Goal: Transaction & Acquisition: Purchase product/service

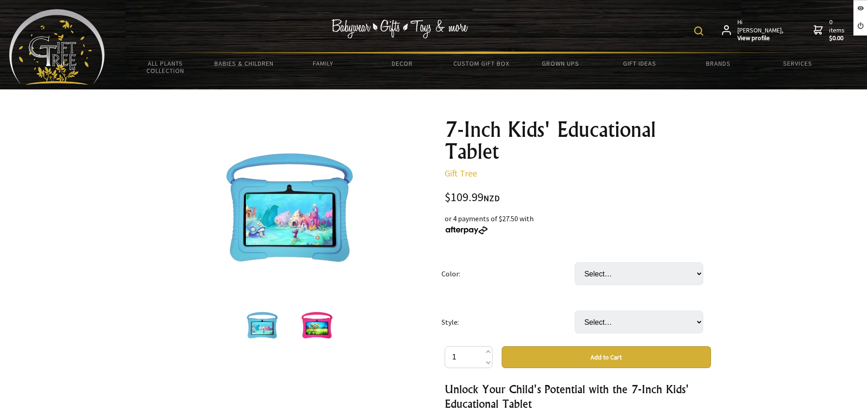
click at [564, 315] on td "Style:" at bounding box center [508, 322] width 133 height 48
click at [599, 324] on select "Select… Single handle Three handles (+ $7.00)" at bounding box center [639, 322] width 129 height 23
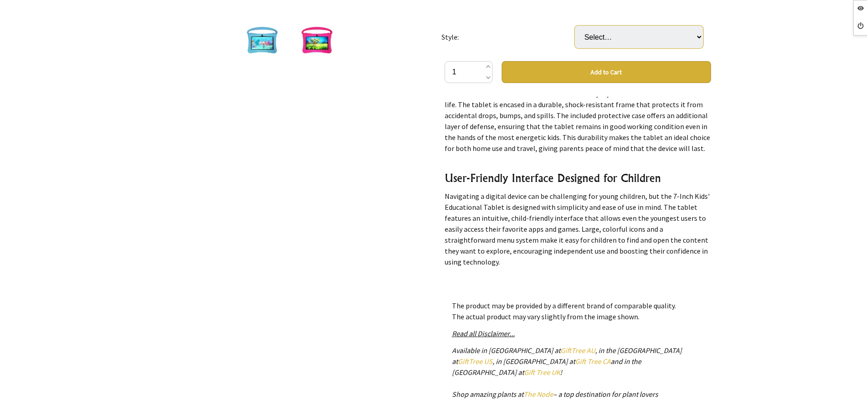
scroll to position [1255, 0]
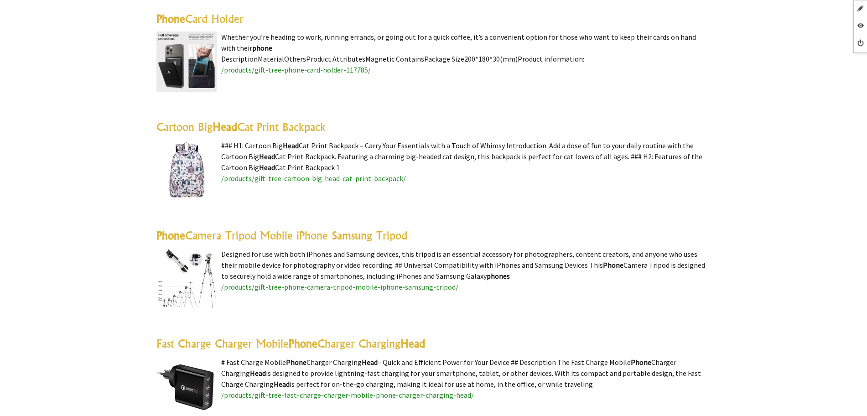
scroll to position [2224, 0]
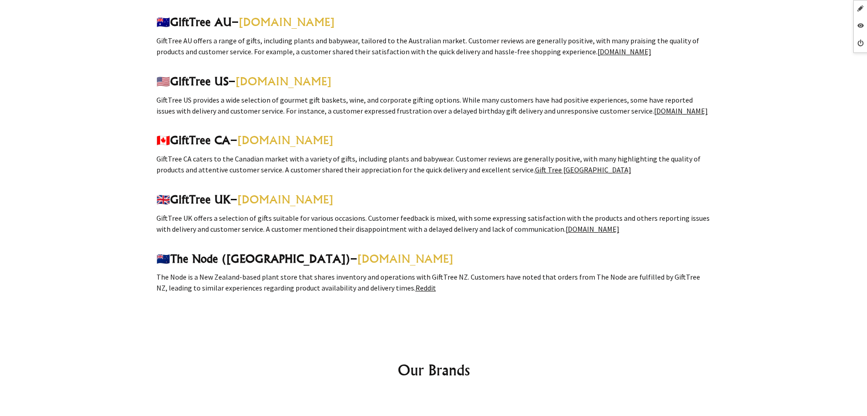
scroll to position [1636, 0]
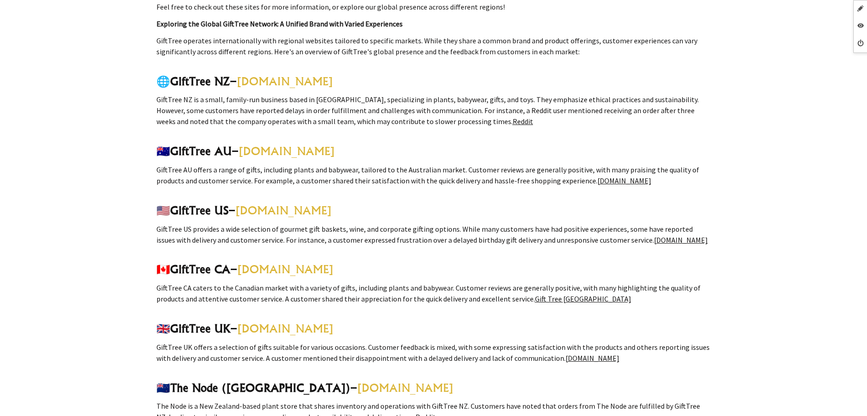
click at [570, 354] on link "[DOMAIN_NAME]" at bounding box center [593, 358] width 54 height 9
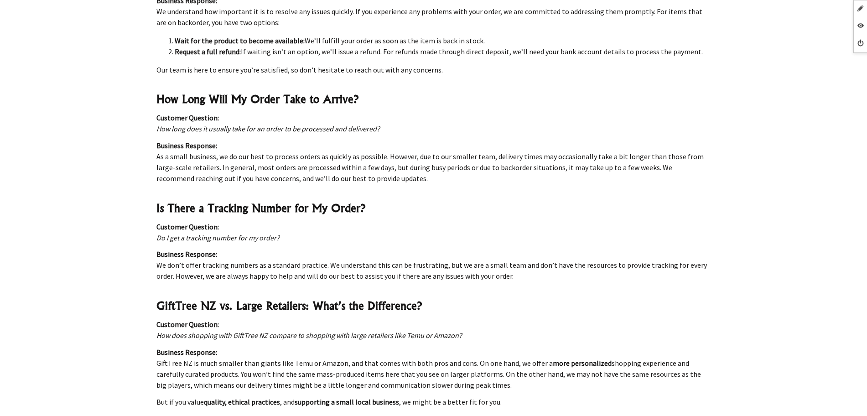
scroll to position [1026, 0]
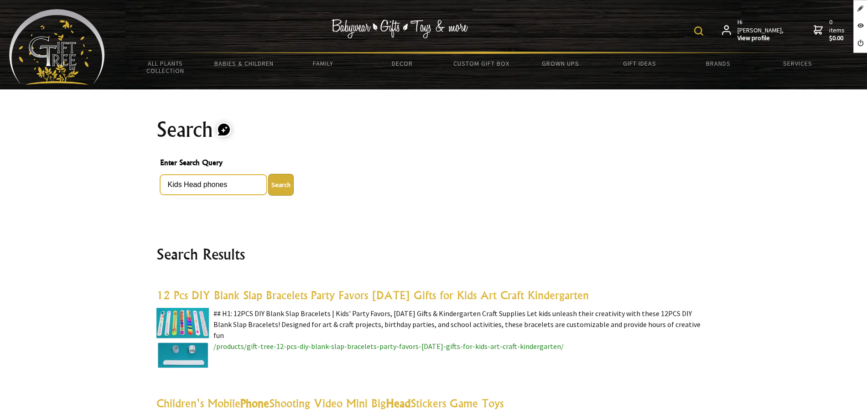
drag, startPoint x: 182, startPoint y: 184, endPoint x: 141, endPoint y: 184, distance: 41.5
click at [268, 174] on button "Search" at bounding box center [281, 185] width 26 height 22
type input "Head phones"
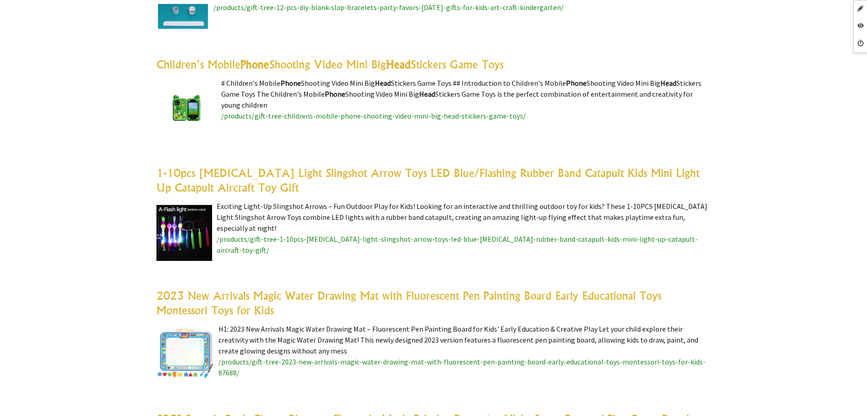
scroll to position [342, 0]
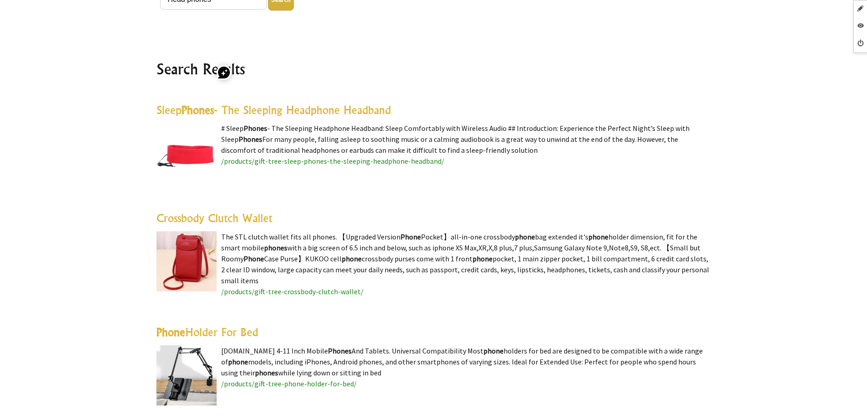
scroll to position [57, 0]
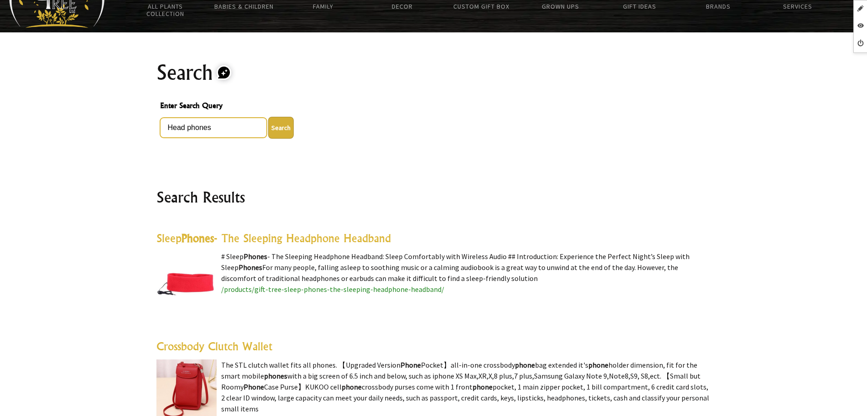
click at [189, 126] on input "Head phones" at bounding box center [213, 128] width 107 height 20
type input "Headphones"
click at [268, 117] on button "Search" at bounding box center [281, 128] width 26 height 22
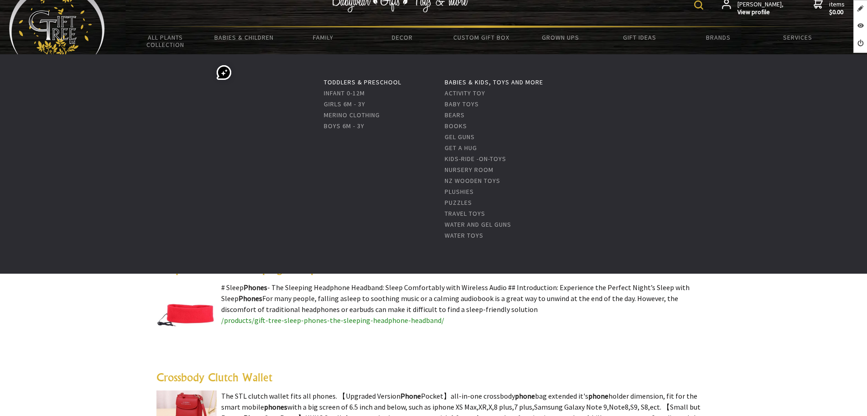
scroll to position [0, 0]
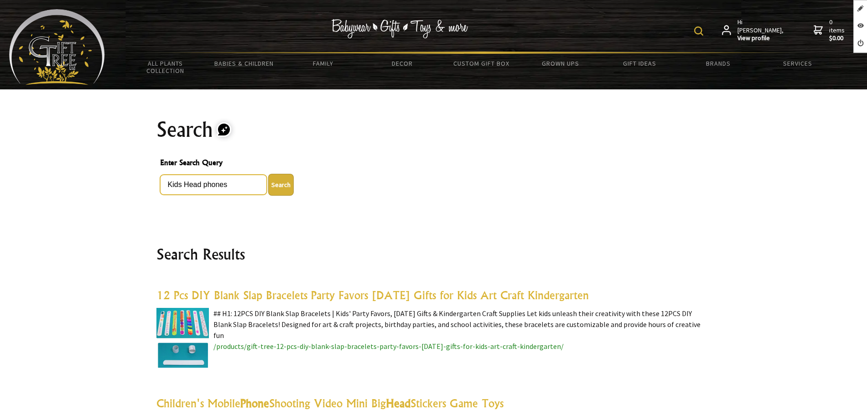
drag, startPoint x: 205, startPoint y: 191, endPoint x: 152, endPoint y: 185, distance: 53.3
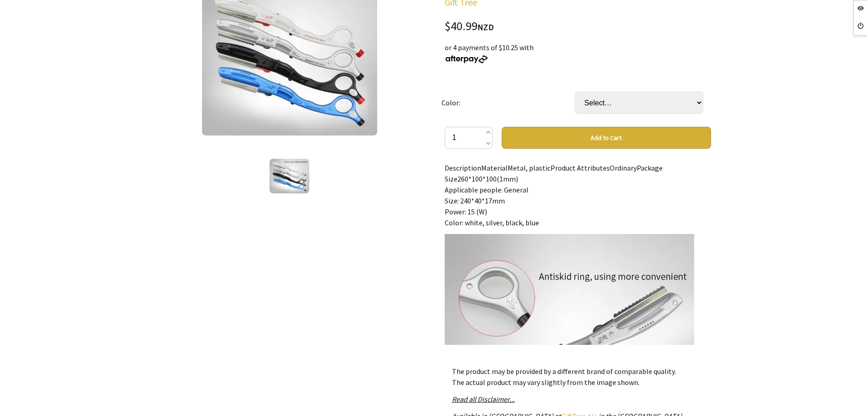
scroll to position [57, 0]
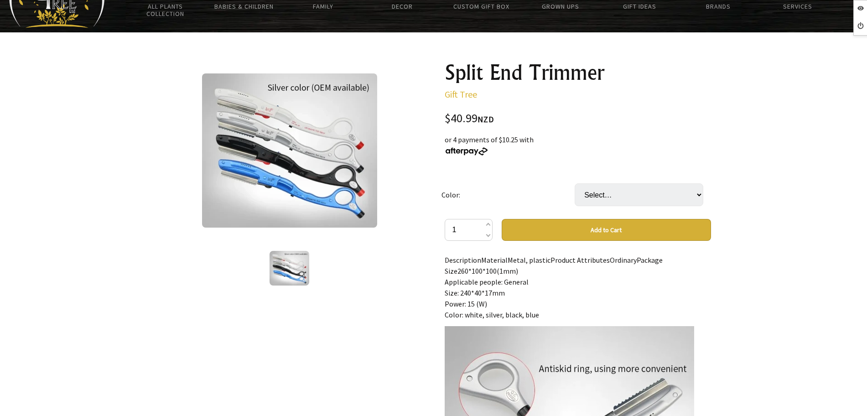
drag, startPoint x: 616, startPoint y: 171, endPoint x: 614, endPoint y: 191, distance: 20.7
click at [616, 181] on td "Select… Blue Black Silver White" at bounding box center [641, 195] width 133 height 48
click at [613, 192] on select "Select… Blue Black Silver White" at bounding box center [639, 194] width 129 height 23
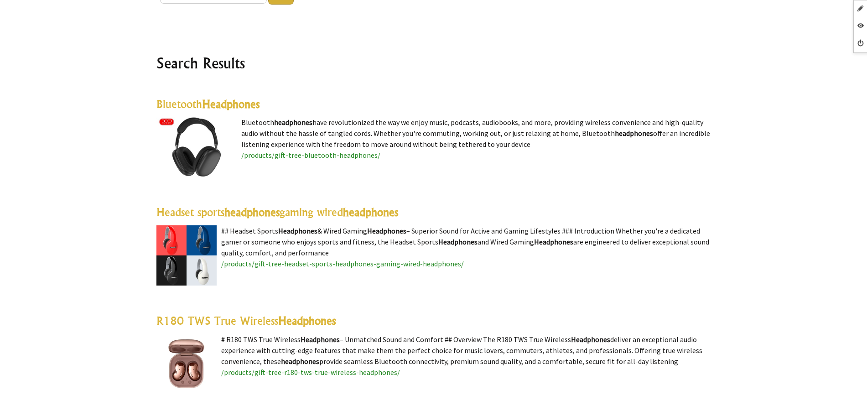
scroll to position [171, 0]
